Goal: Task Accomplishment & Management: Manage account settings

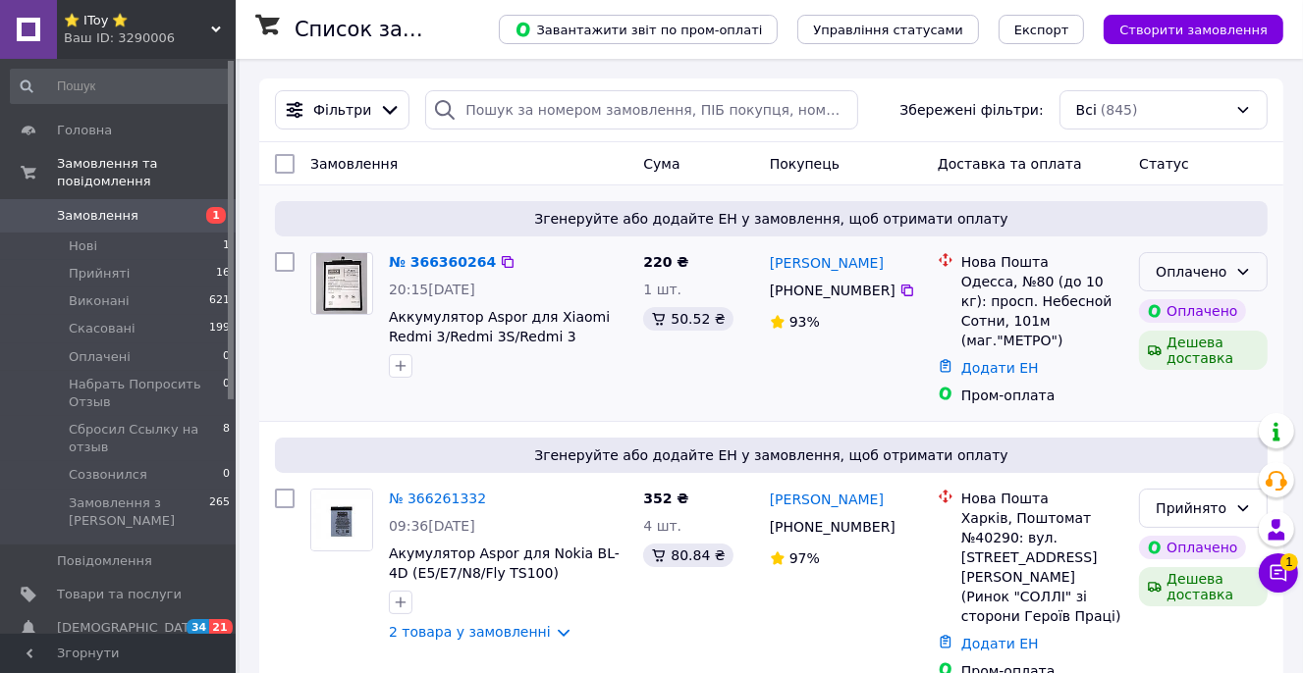
click at [1245, 270] on icon at bounding box center [1243, 272] width 16 height 16
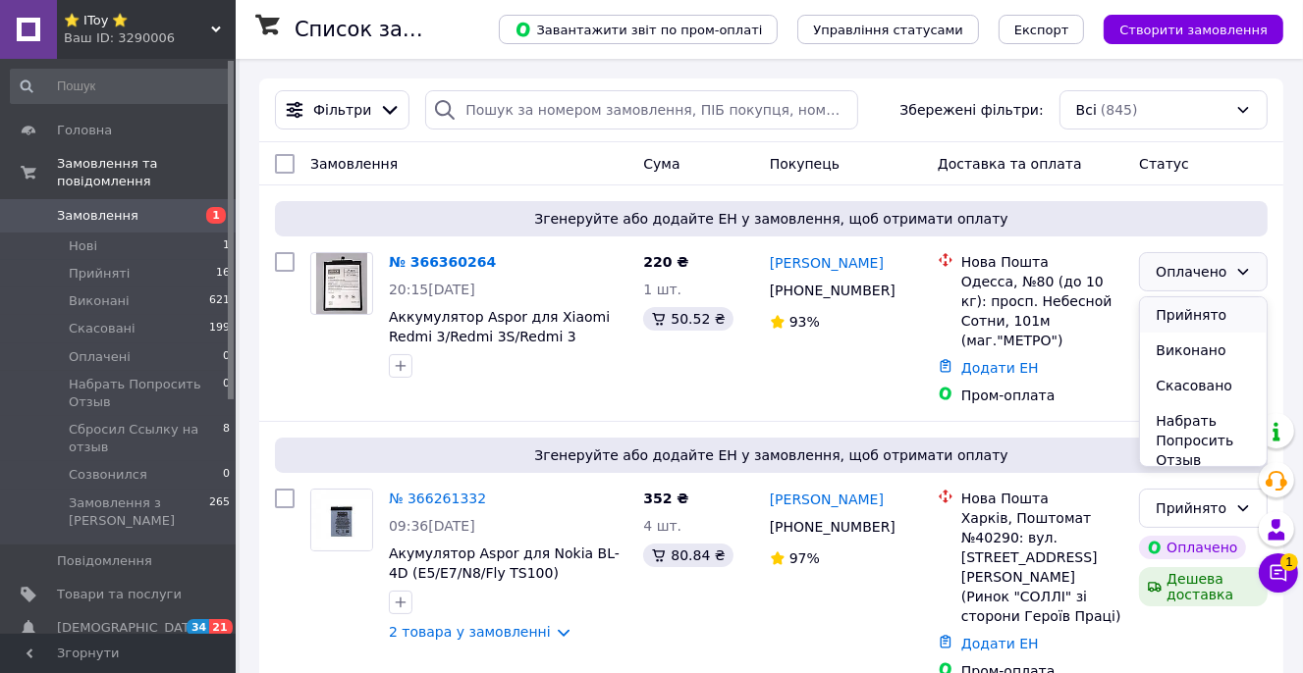
click at [1191, 314] on li "Прийнято" at bounding box center [1203, 314] width 127 height 35
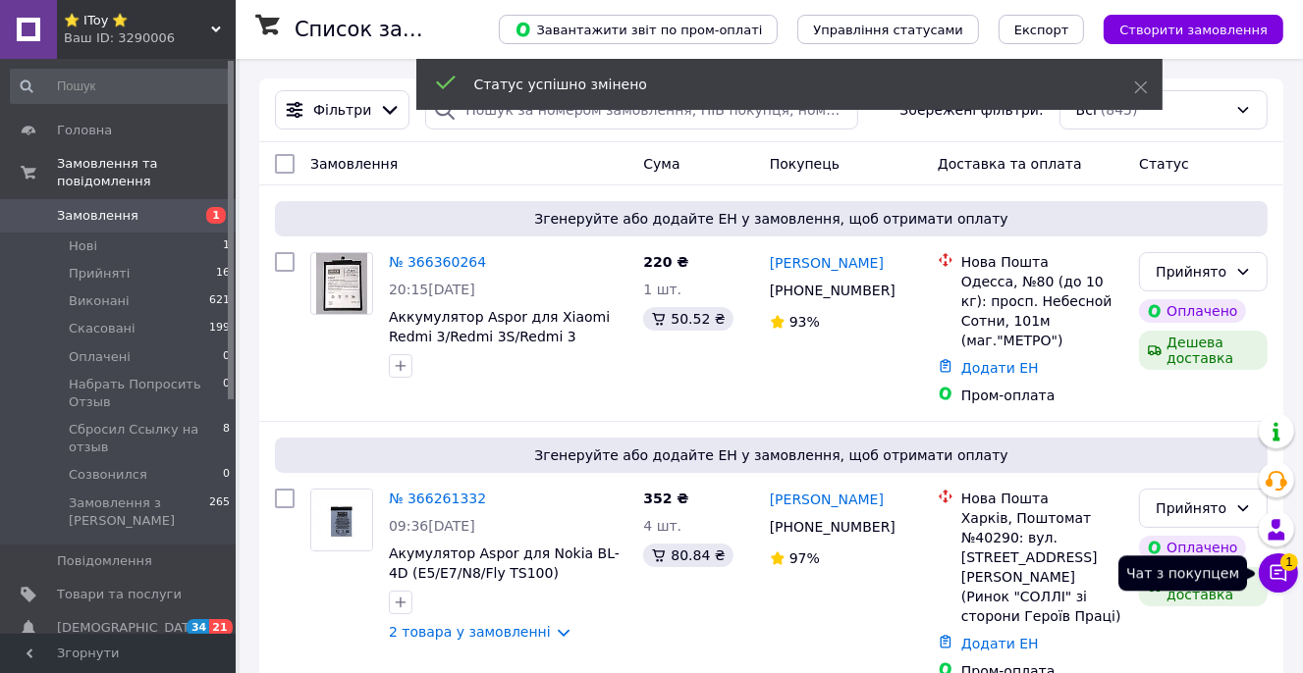
click at [1276, 572] on icon at bounding box center [1278, 573] width 20 height 20
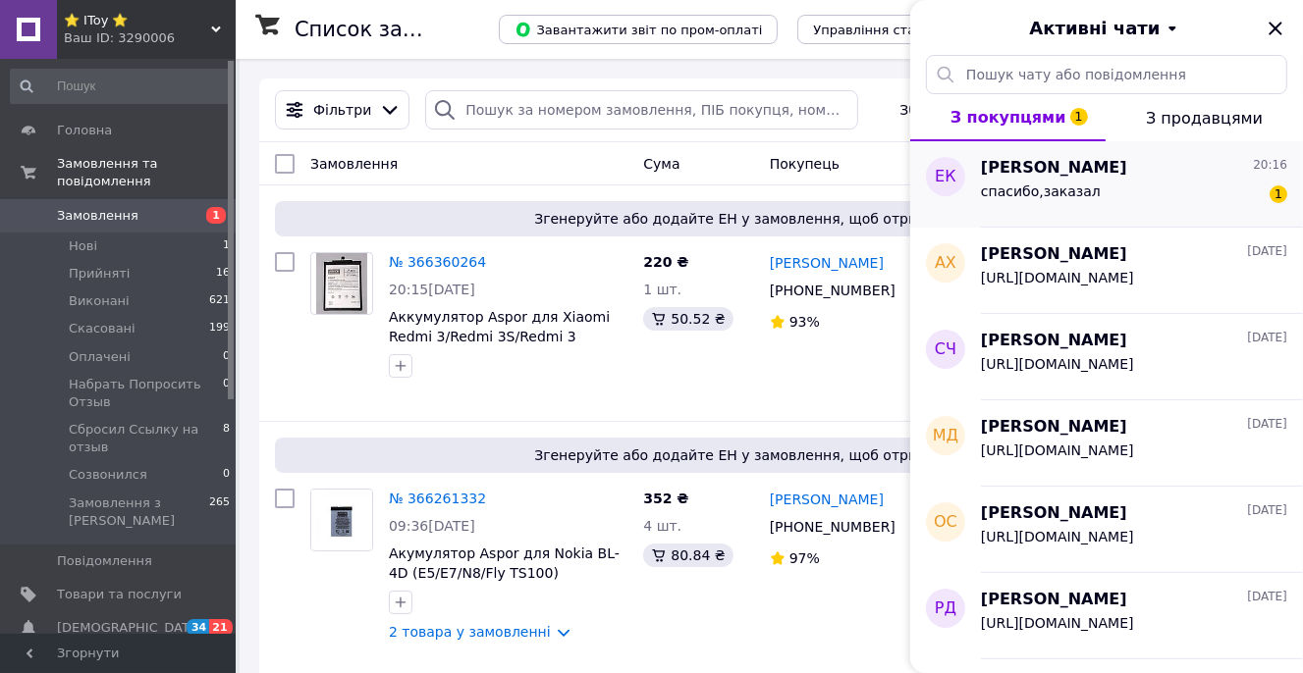
click at [1160, 170] on div "[PERSON_NAME] 20:16" at bounding box center [1134, 168] width 306 height 23
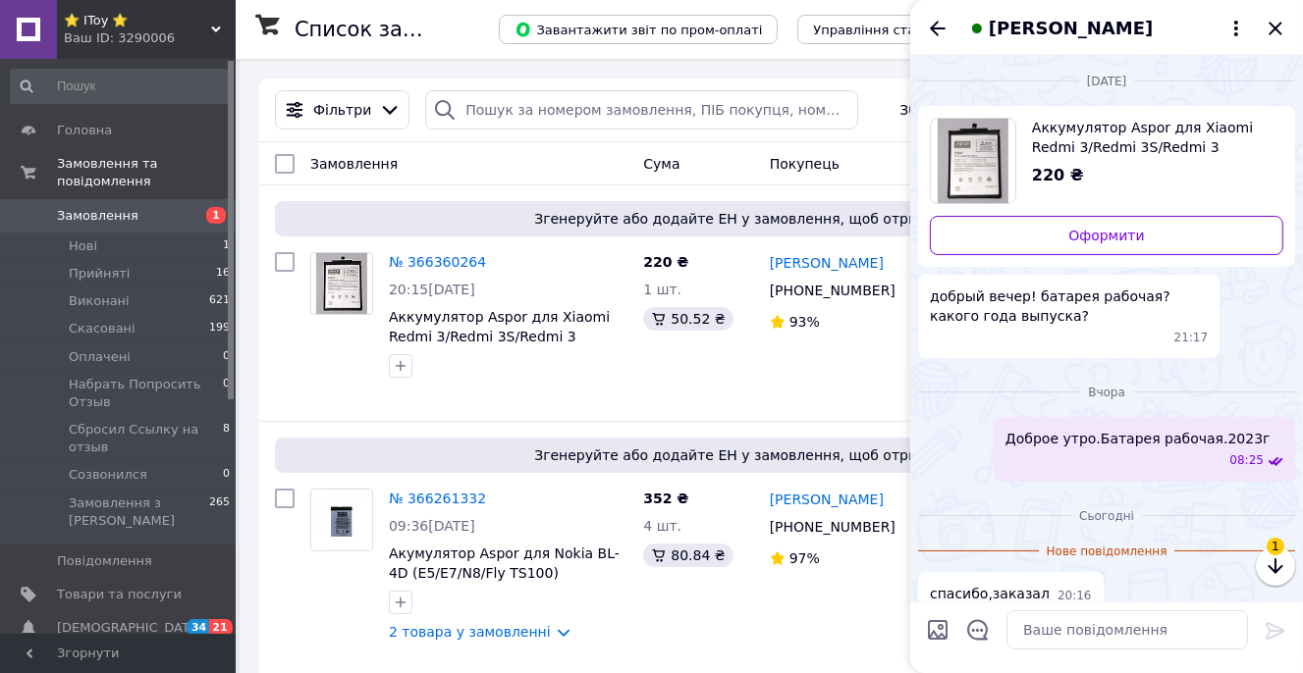
scroll to position [22, 0]
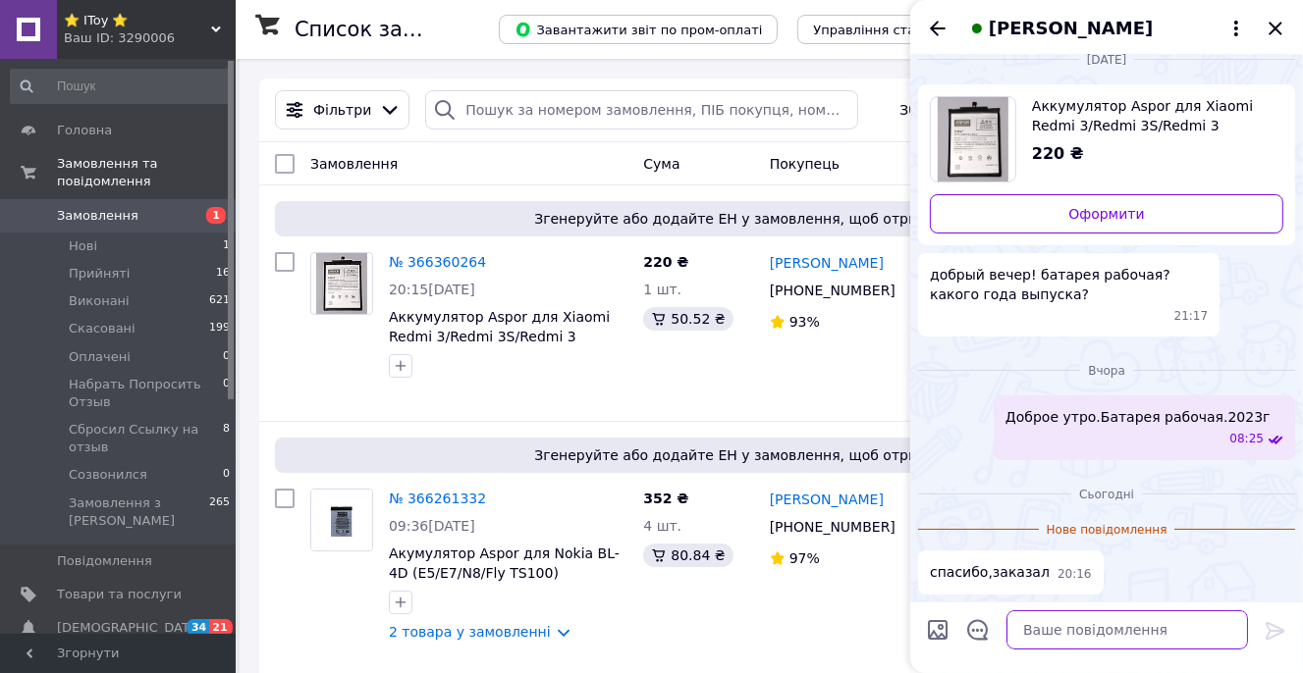
click at [1063, 632] on textarea at bounding box center [1126, 630] width 241 height 39
type textarea "Д"
click at [848, 590] on div "[PERSON_NAME] [PHONE_NUMBER]%" at bounding box center [846, 585] width 168 height 208
click at [1279, 24] on icon "Закрити" at bounding box center [1274, 28] width 13 height 13
